Goal: Find specific page/section: Find specific page/section

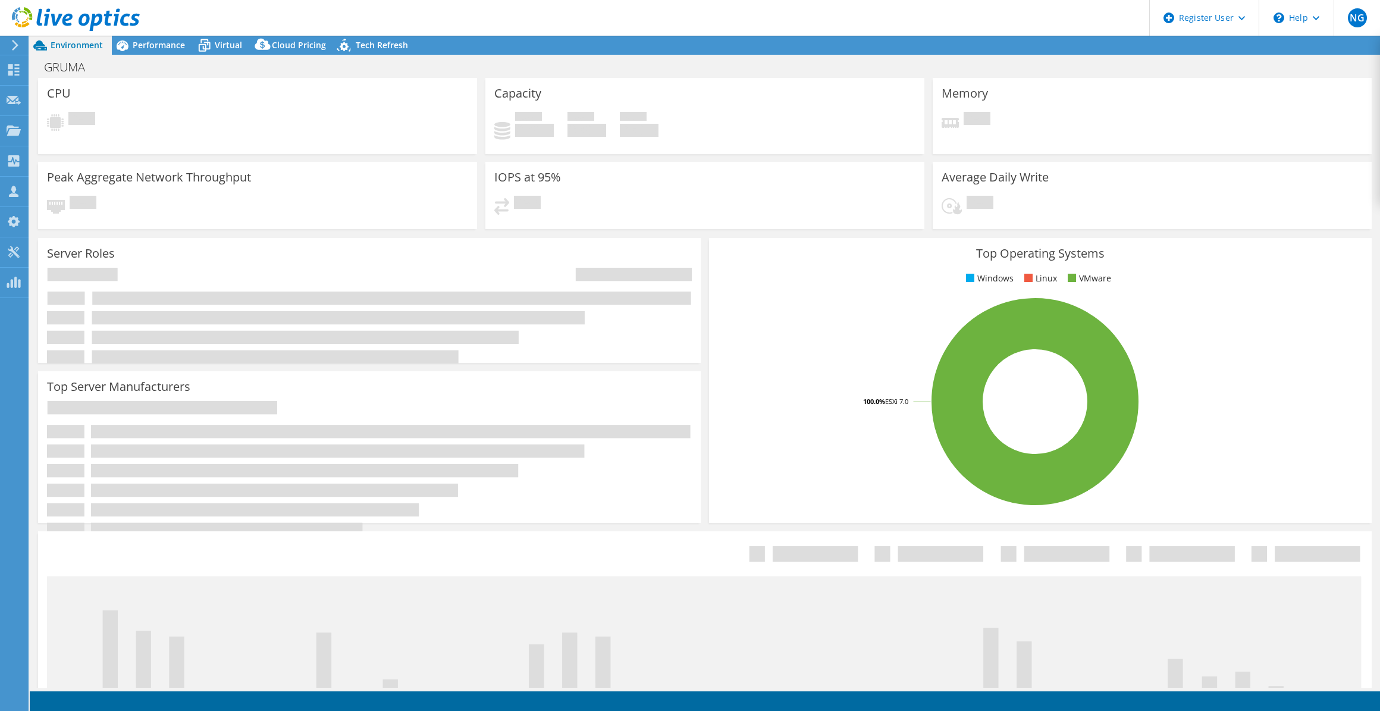
select select "USWest"
select select "USD"
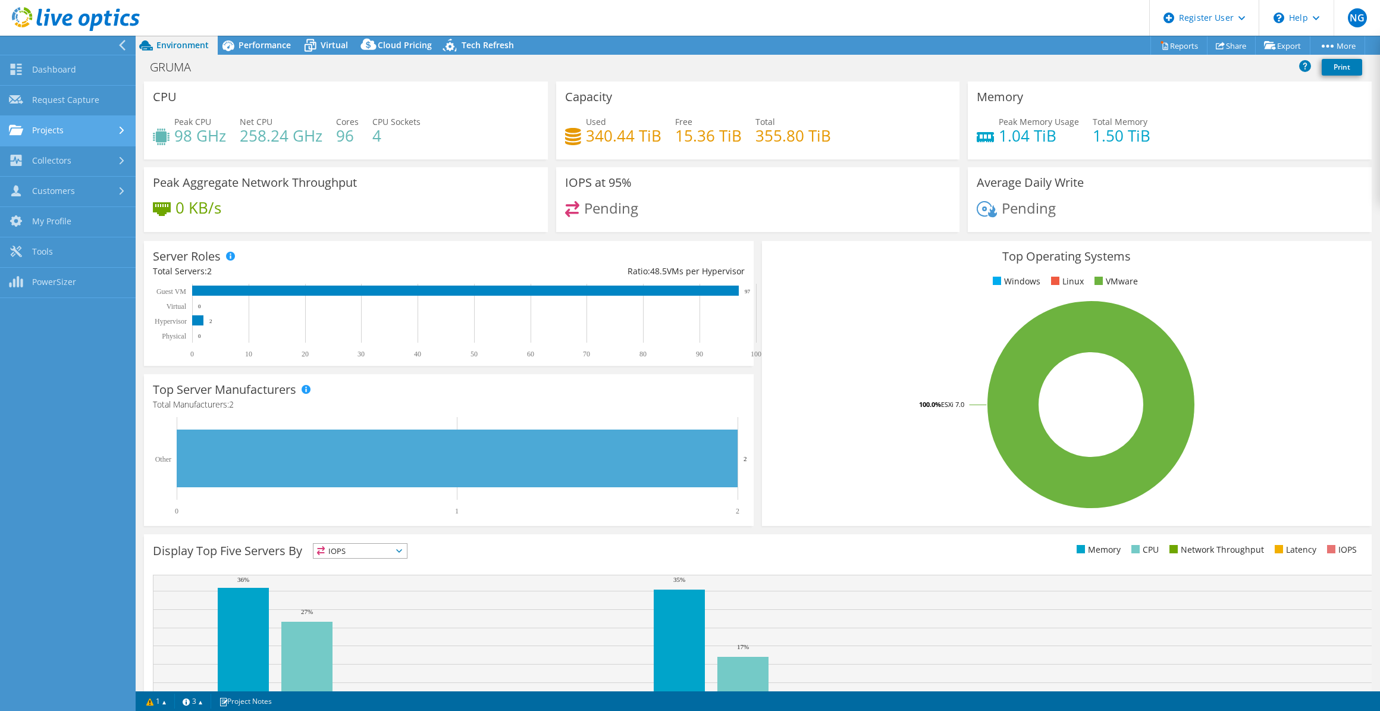
click at [55, 138] on link "Projects" at bounding box center [68, 131] width 136 height 30
click at [63, 162] on link "Search Projects" at bounding box center [68, 161] width 136 height 30
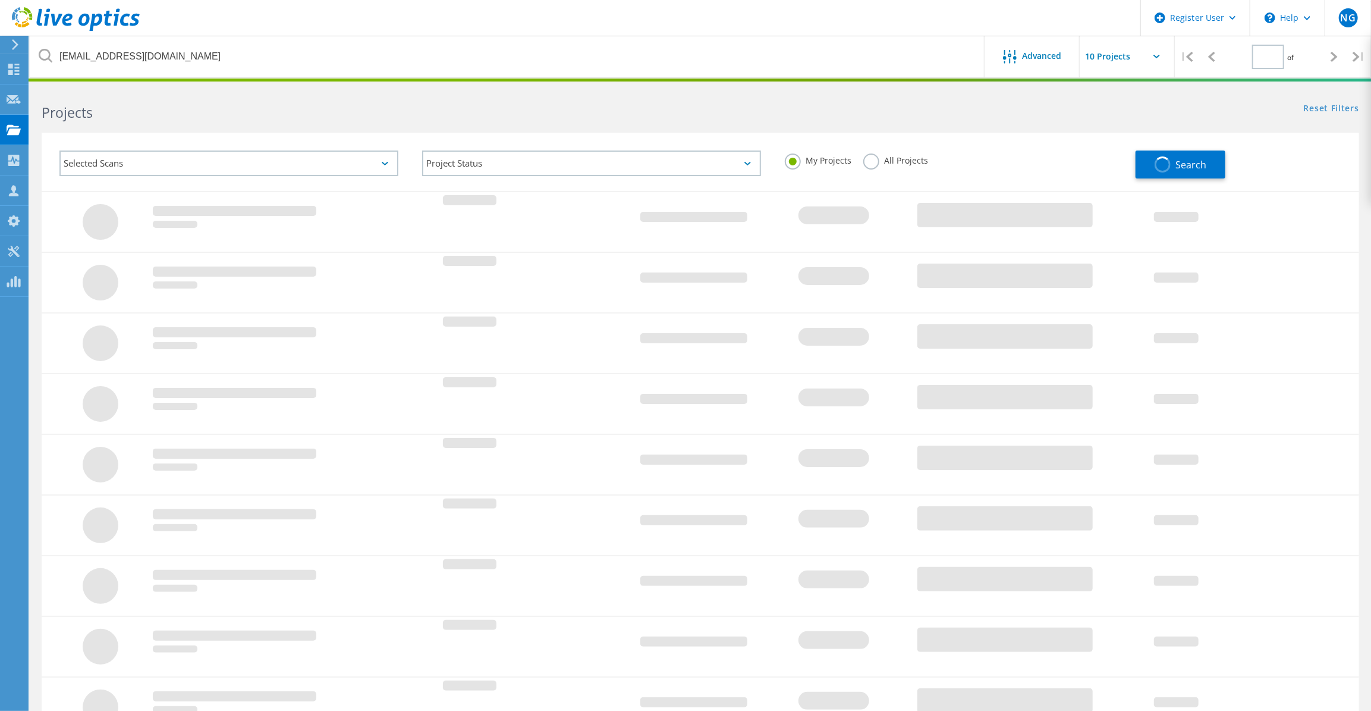
type input "1"
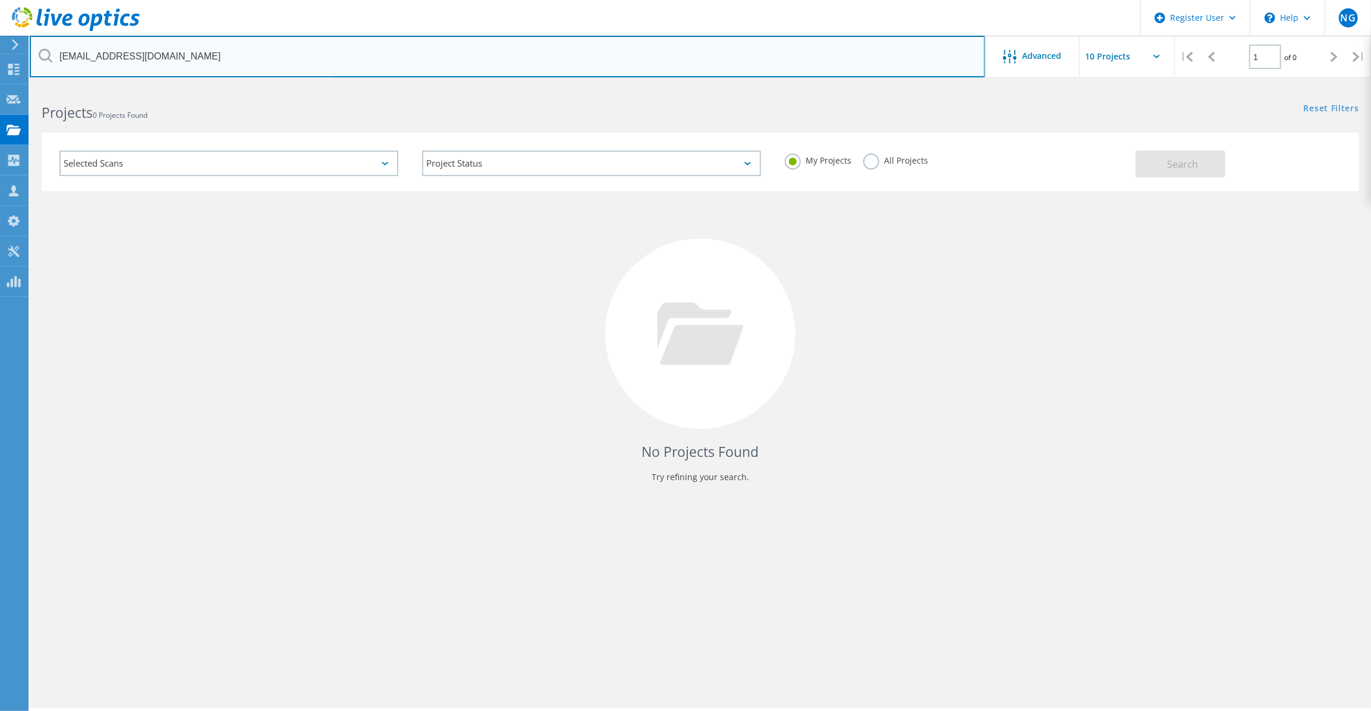
drag, startPoint x: 166, startPoint y: 54, endPoint x: 10, endPoint y: 45, distance: 156.0
click at [11, 86] on div "Register User \n Help Explore Helpful Articles Contact Support NG Dell User [PE…" at bounding box center [685, 414] width 1371 height 657
type input "d"
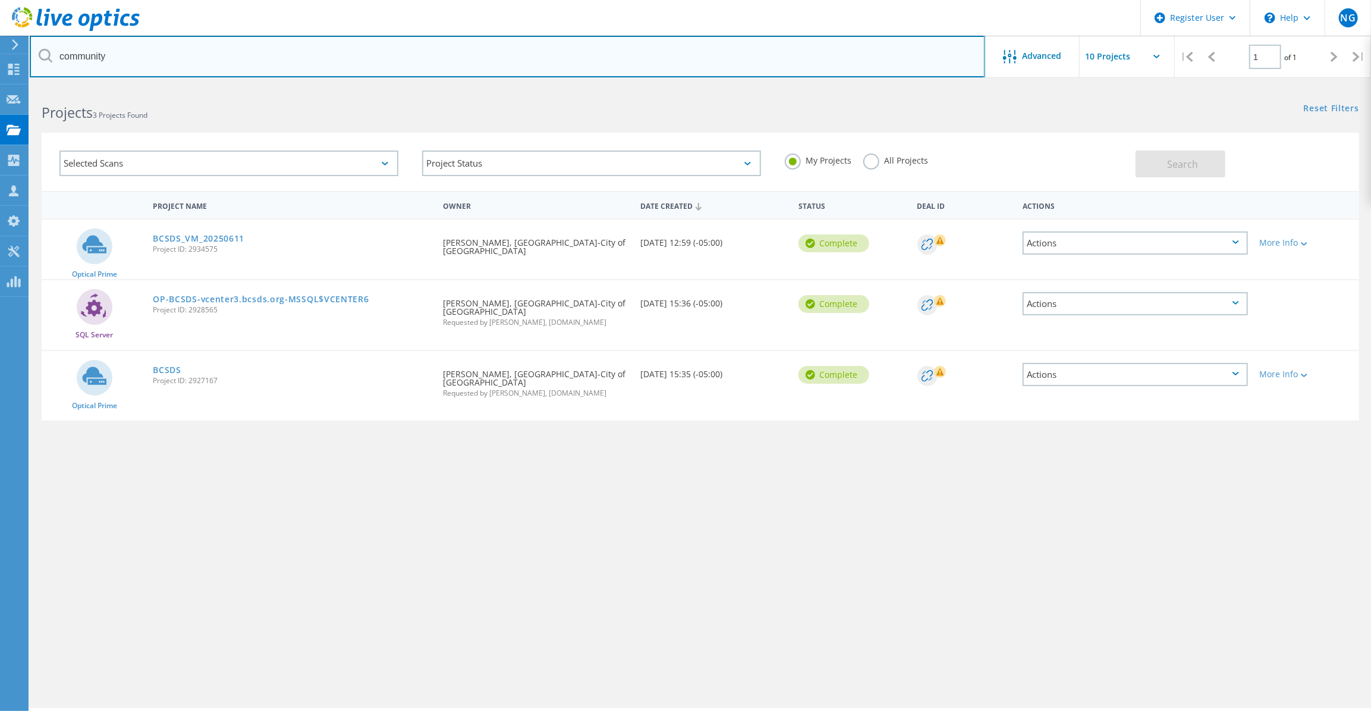
drag, startPoint x: 158, startPoint y: 57, endPoint x: -2, endPoint y: 57, distance: 160.0
click at [0, 57] on html "Register User \n Help Explore Helpful Articles Contact Support NG Dell User [PE…" at bounding box center [685, 371] width 1371 height 743
paste input "[EMAIL_ADDRESS][DOMAIN_NAME]"
type input "[EMAIL_ADDRESS][DOMAIN_NAME]"
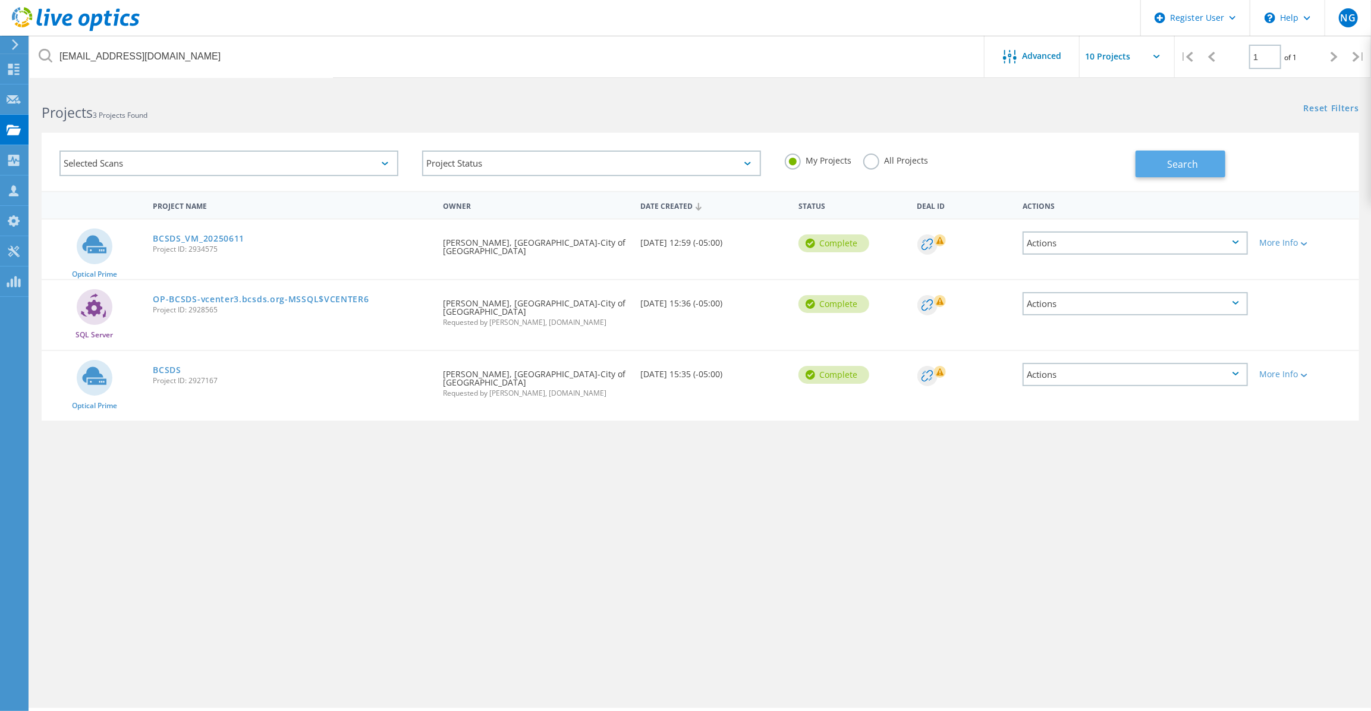
click at [1219, 161] on button "Search" at bounding box center [1181, 163] width 90 height 27
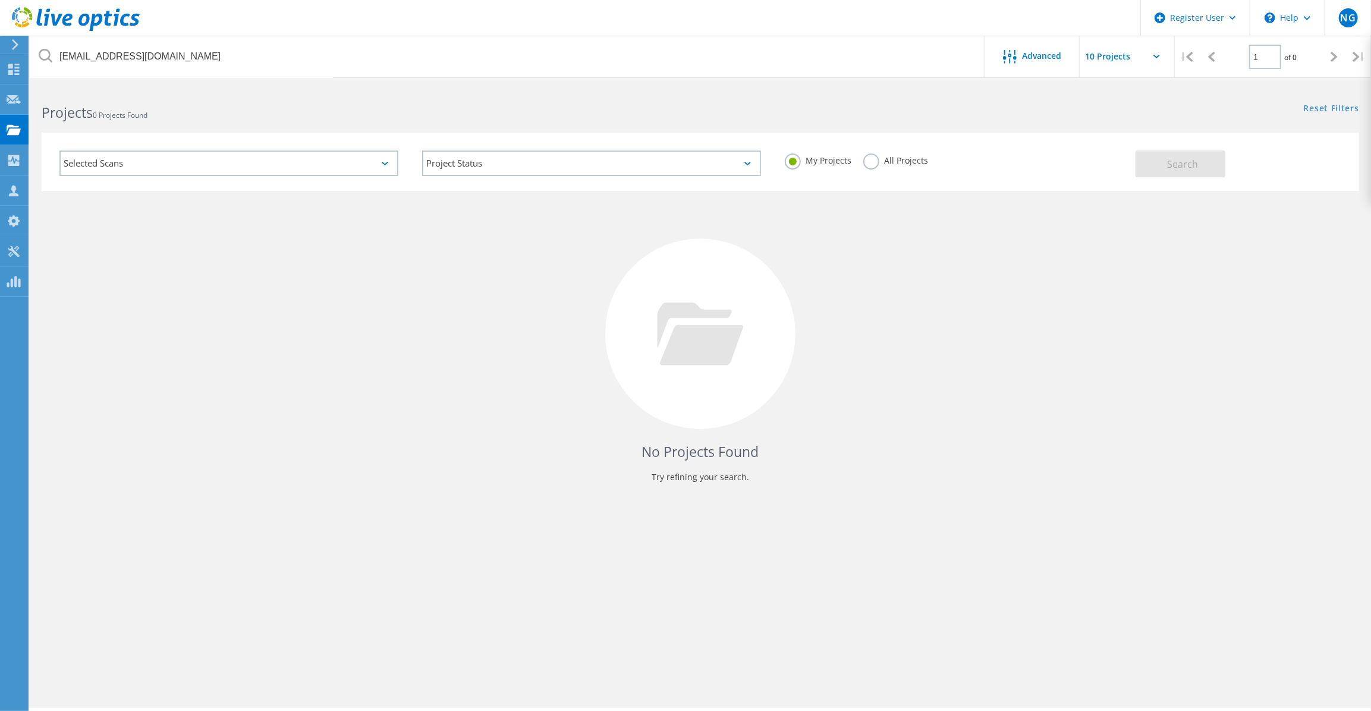
click at [903, 160] on label "All Projects" at bounding box center [895, 158] width 65 height 11
click at [0, 0] on input "All Projects" at bounding box center [0, 0] width 0 height 0
click at [1230, 167] on div "Search" at bounding box center [1245, 158] width 218 height 39
click at [1195, 168] on span "Search" at bounding box center [1182, 164] width 31 height 13
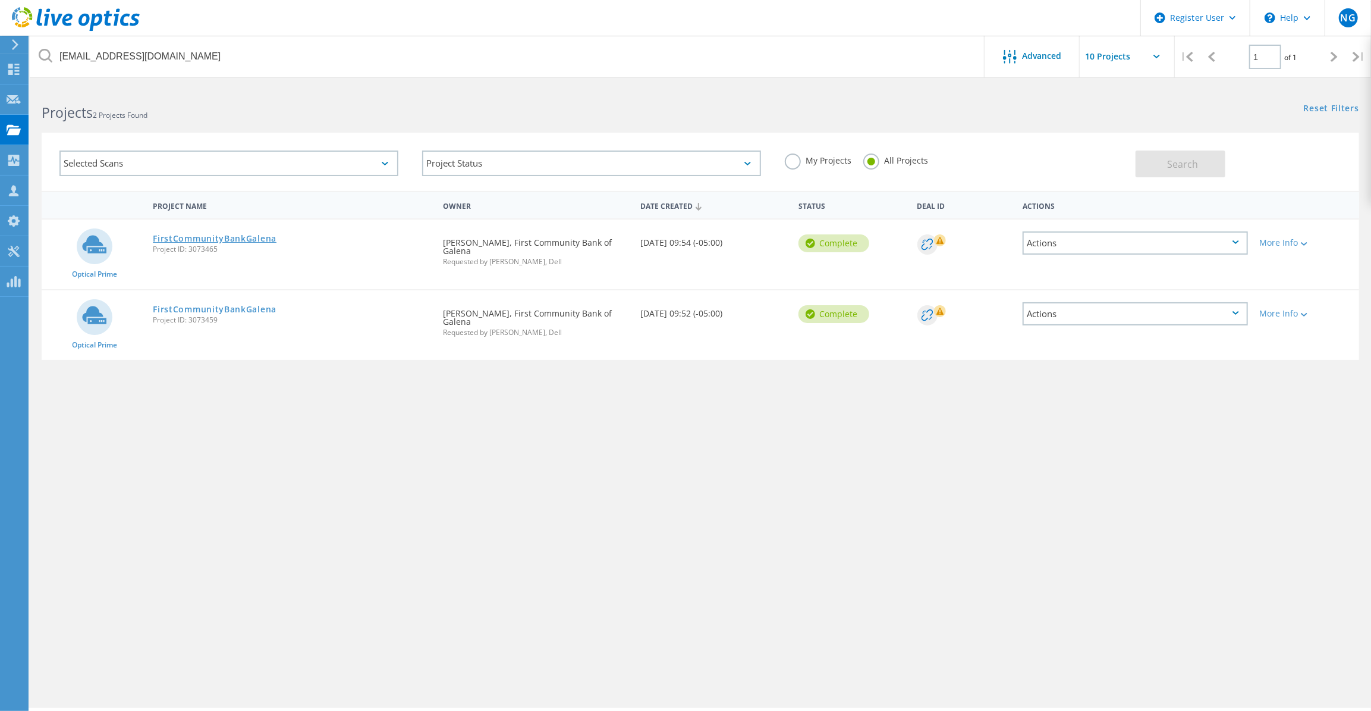
click at [212, 238] on link "FirstCommunityBankGalena" at bounding box center [215, 238] width 124 height 8
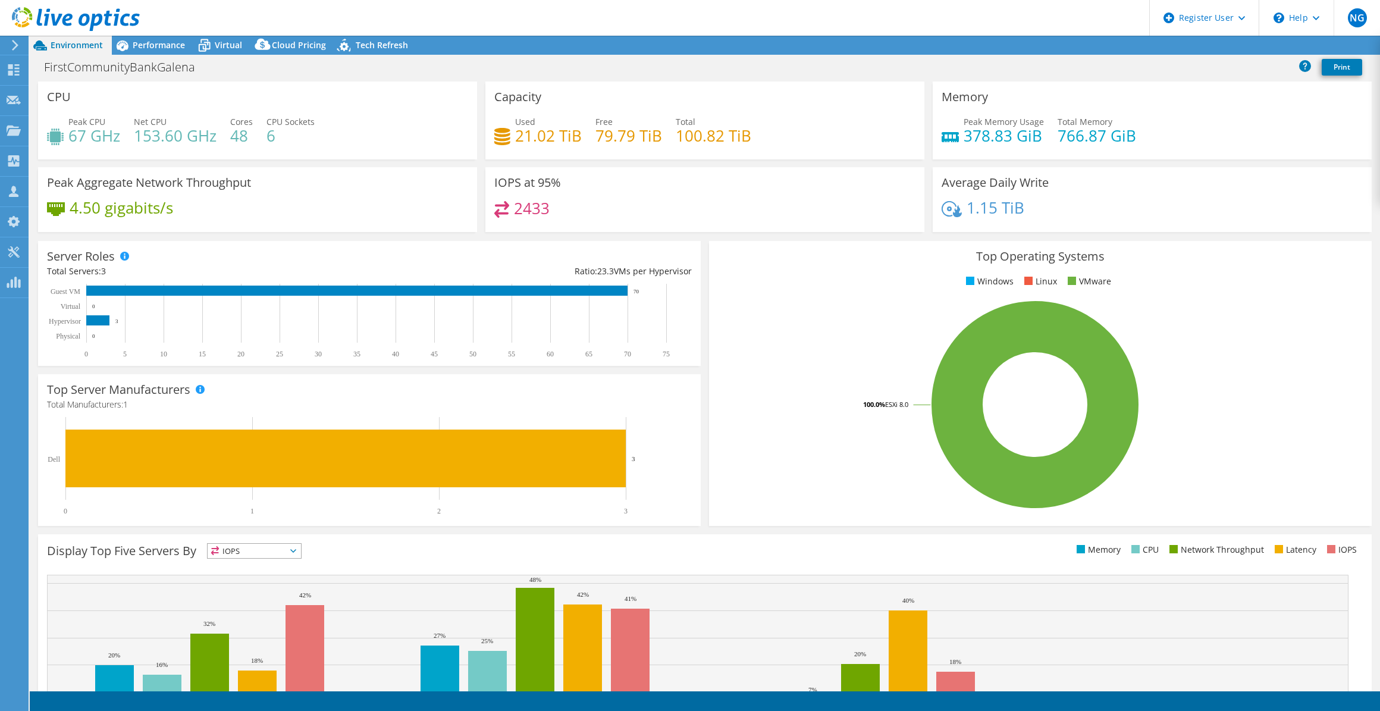
select select "USD"
click at [171, 45] on span "Performance" at bounding box center [159, 44] width 52 height 11
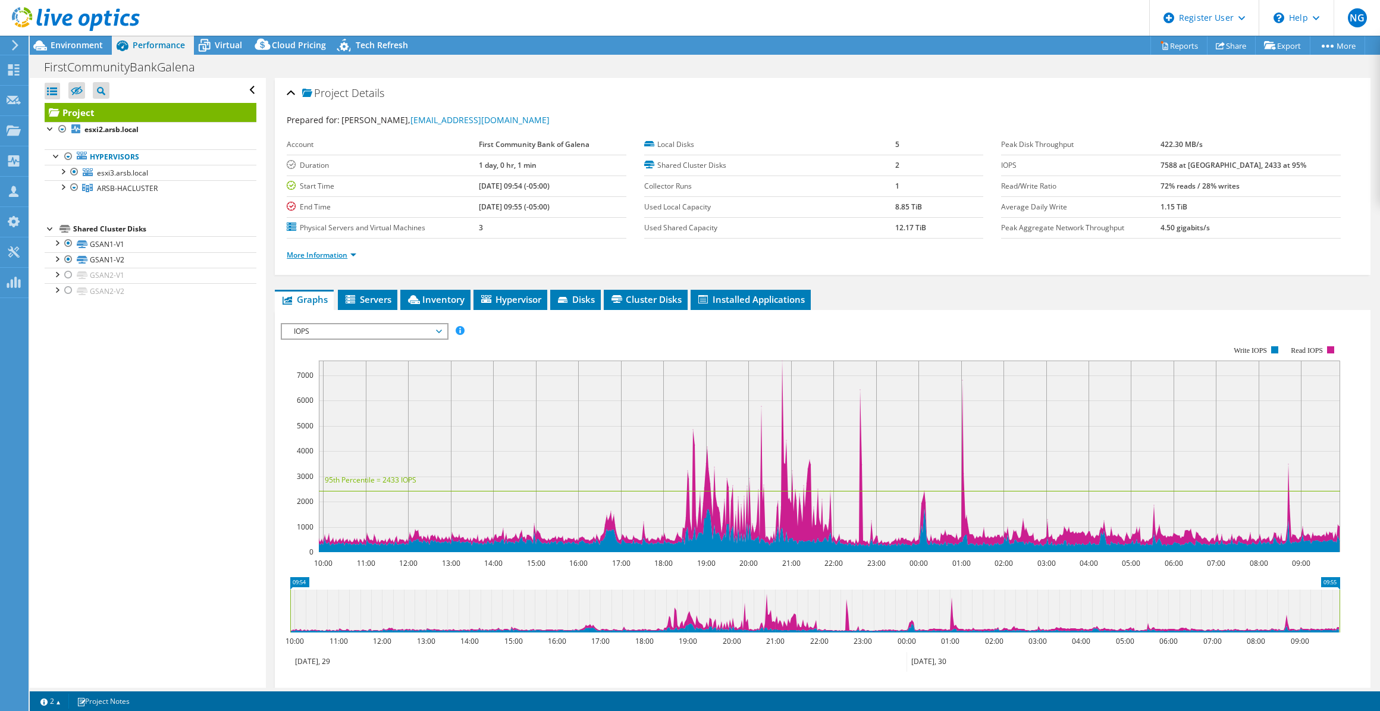
click at [353, 252] on link "More Information" at bounding box center [322, 255] width 70 height 10
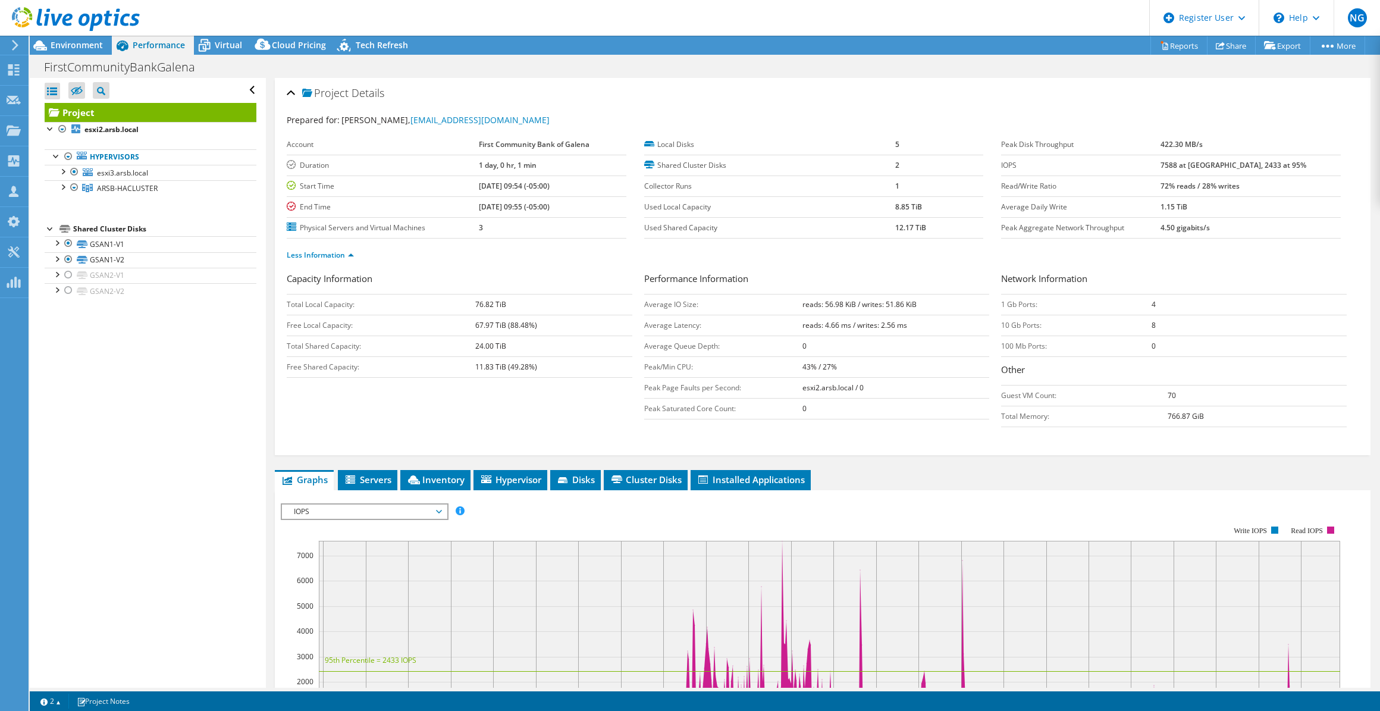
click at [81, 38] on div at bounding box center [70, 20] width 140 height 40
click at [83, 43] on span "Environment" at bounding box center [77, 44] width 52 height 11
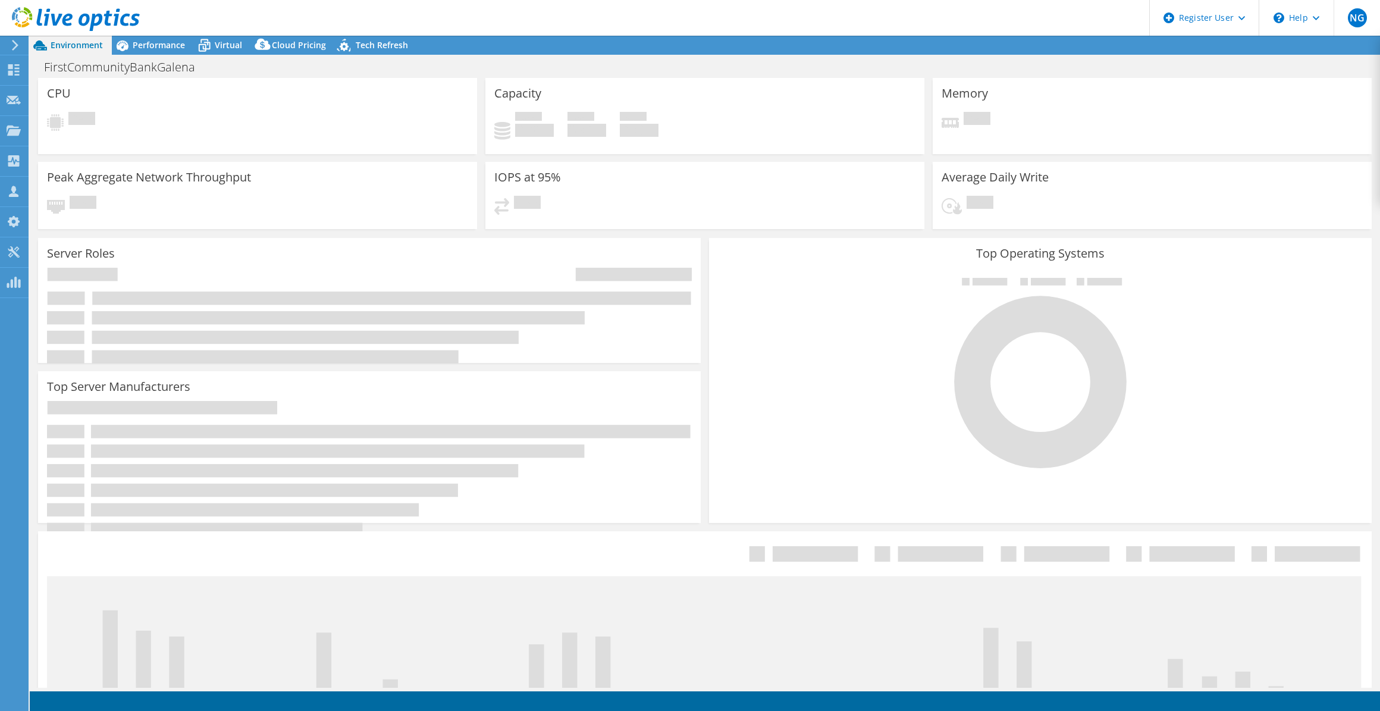
select select "USD"
